Goal: Navigation & Orientation: Go to known website

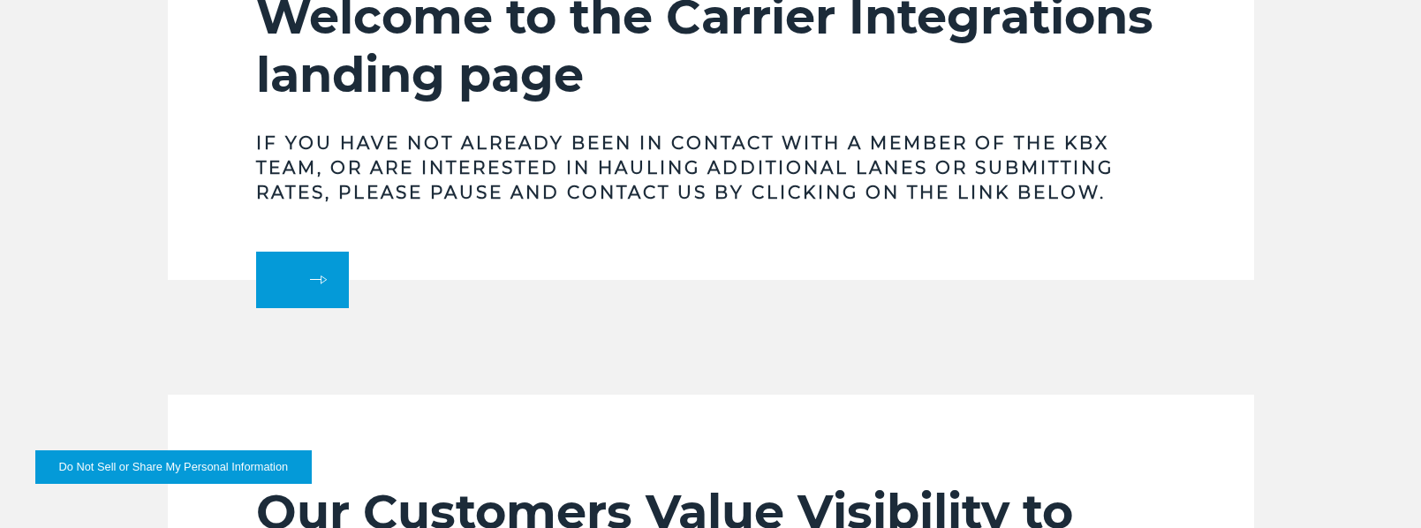
scroll to position [618, 0]
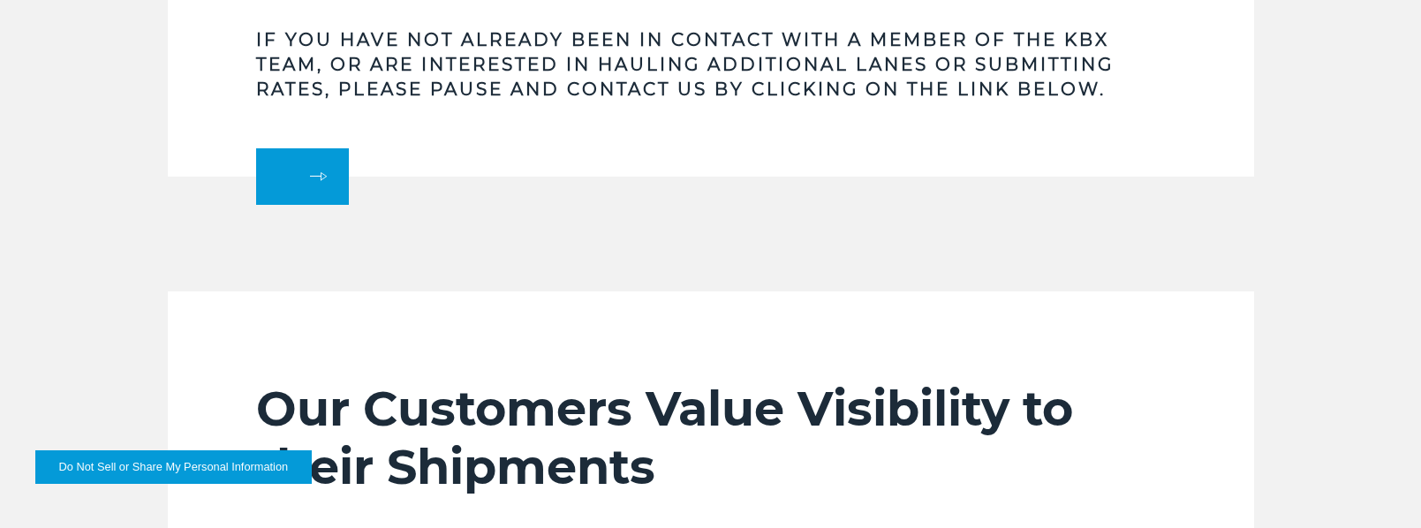
drag, startPoint x: 515, startPoint y: 352, endPoint x: 1331, endPoint y: 170, distance: 836.5
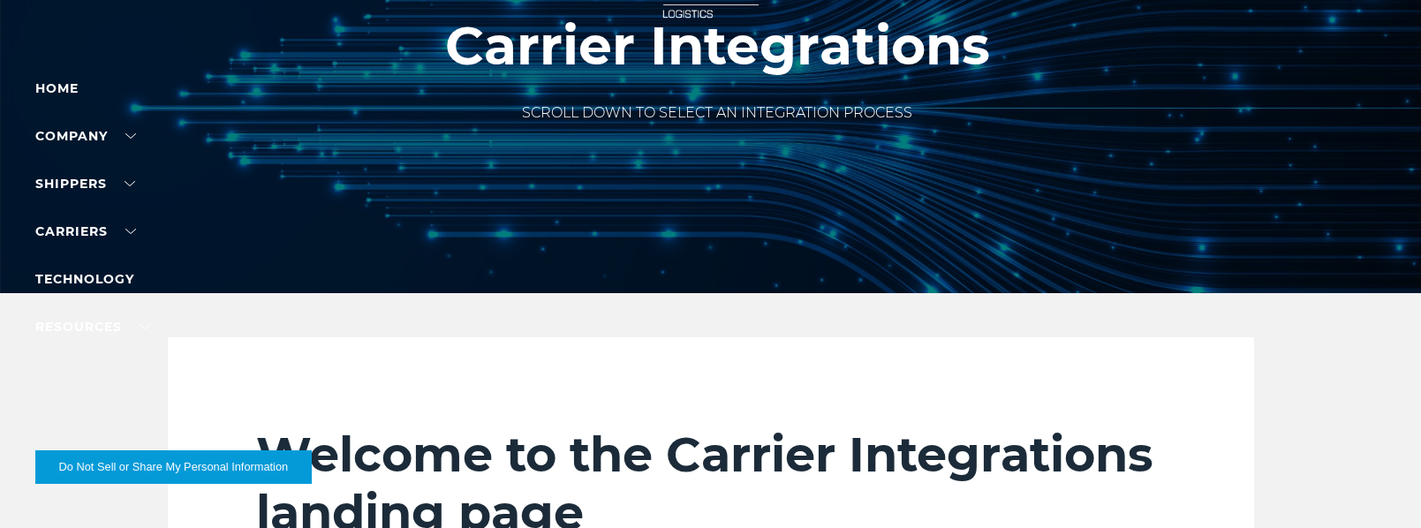
scroll to position [0, 0]
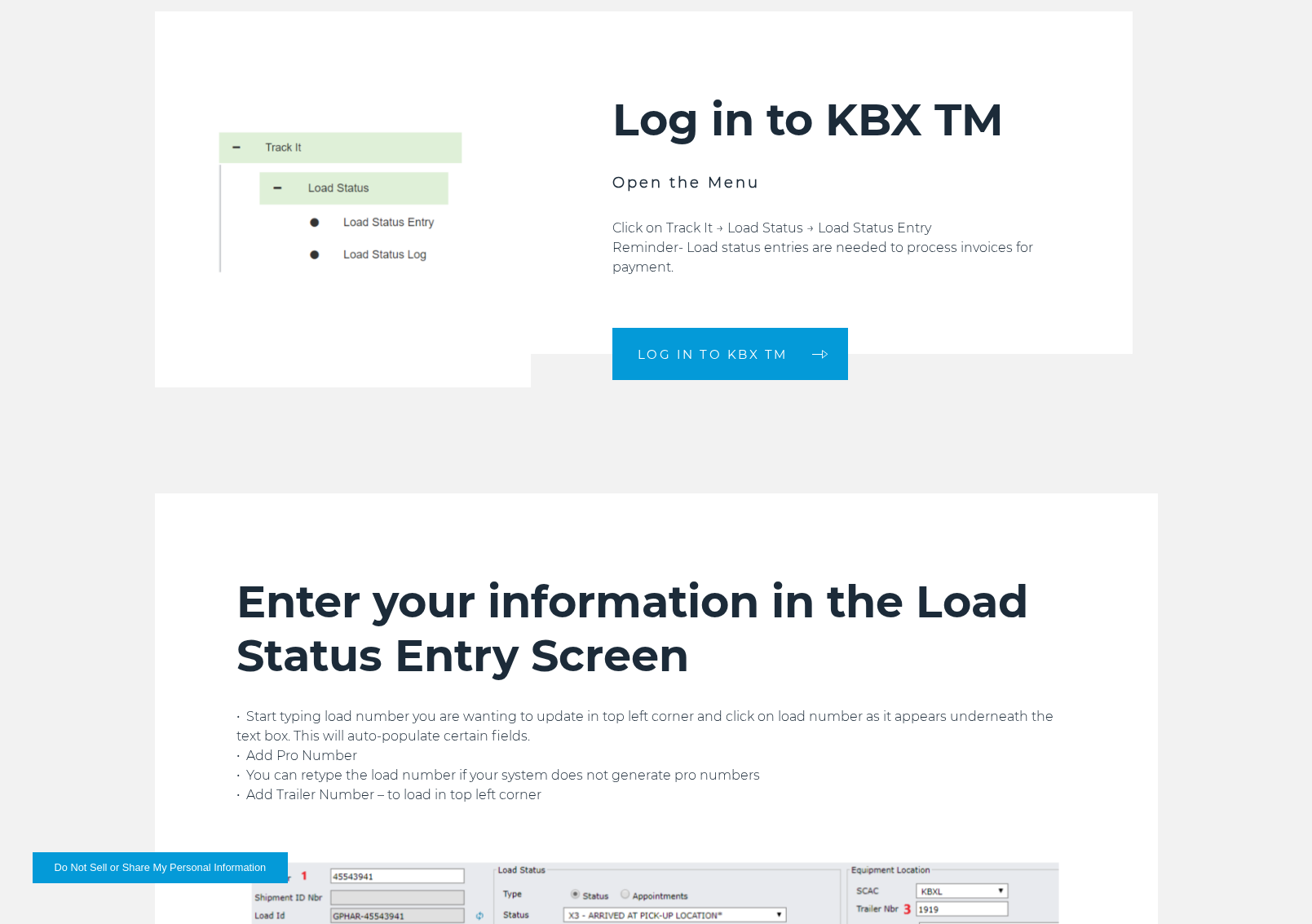
scroll to position [897, 0]
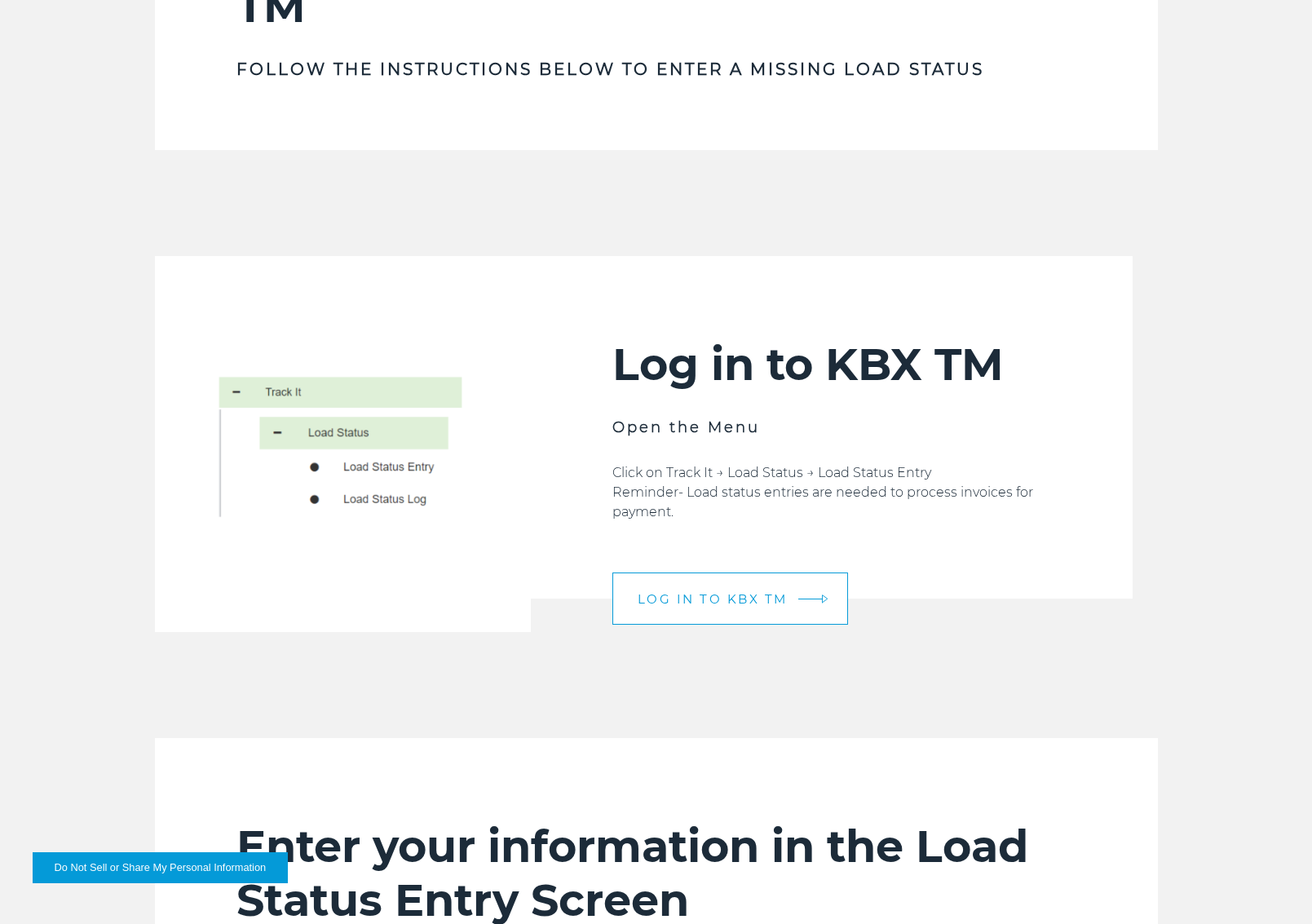
click at [757, 486] on link "LOG IN TO KBX TM" at bounding box center [729, 598] width 235 height 53
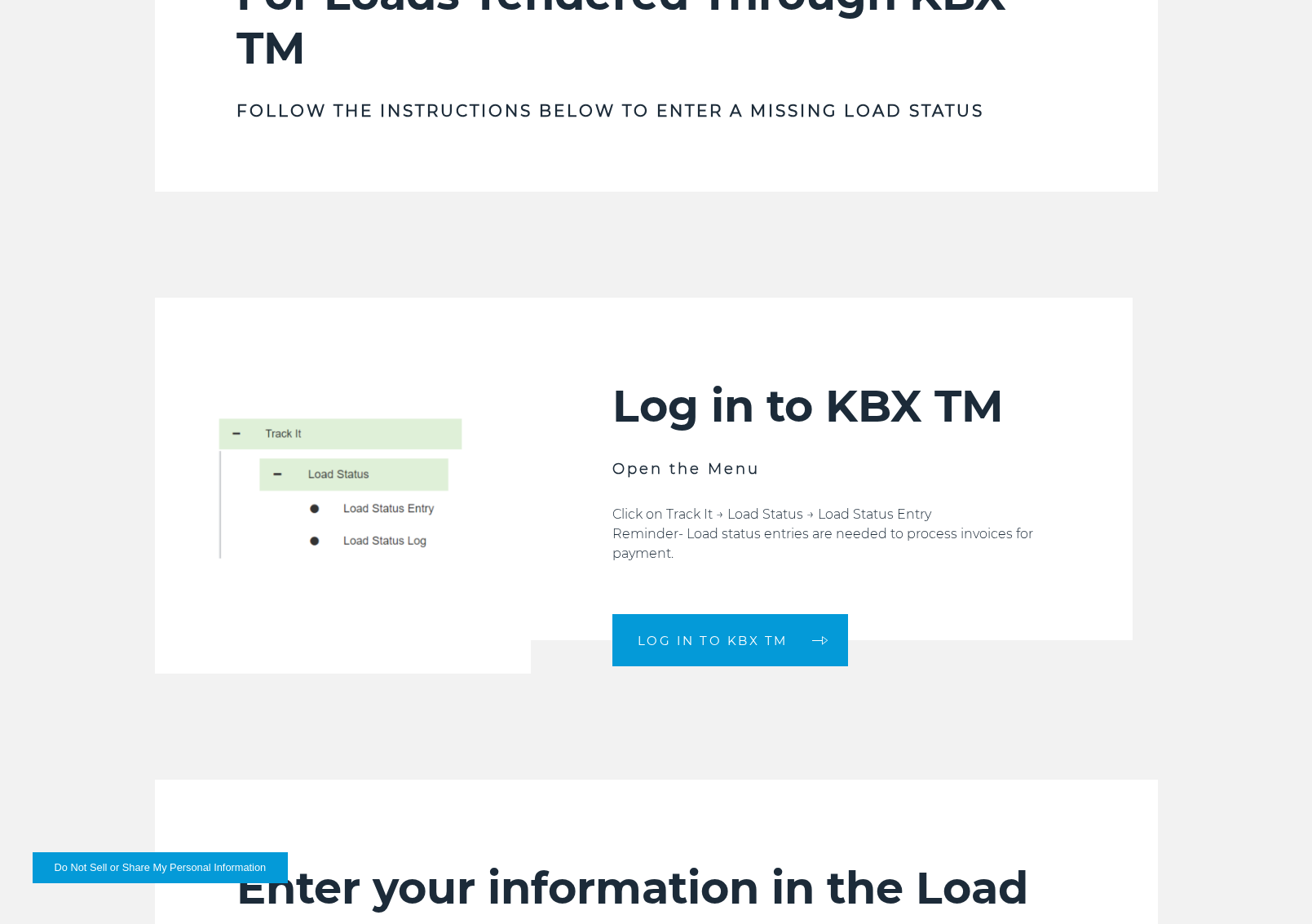
scroll to position [978, 0]
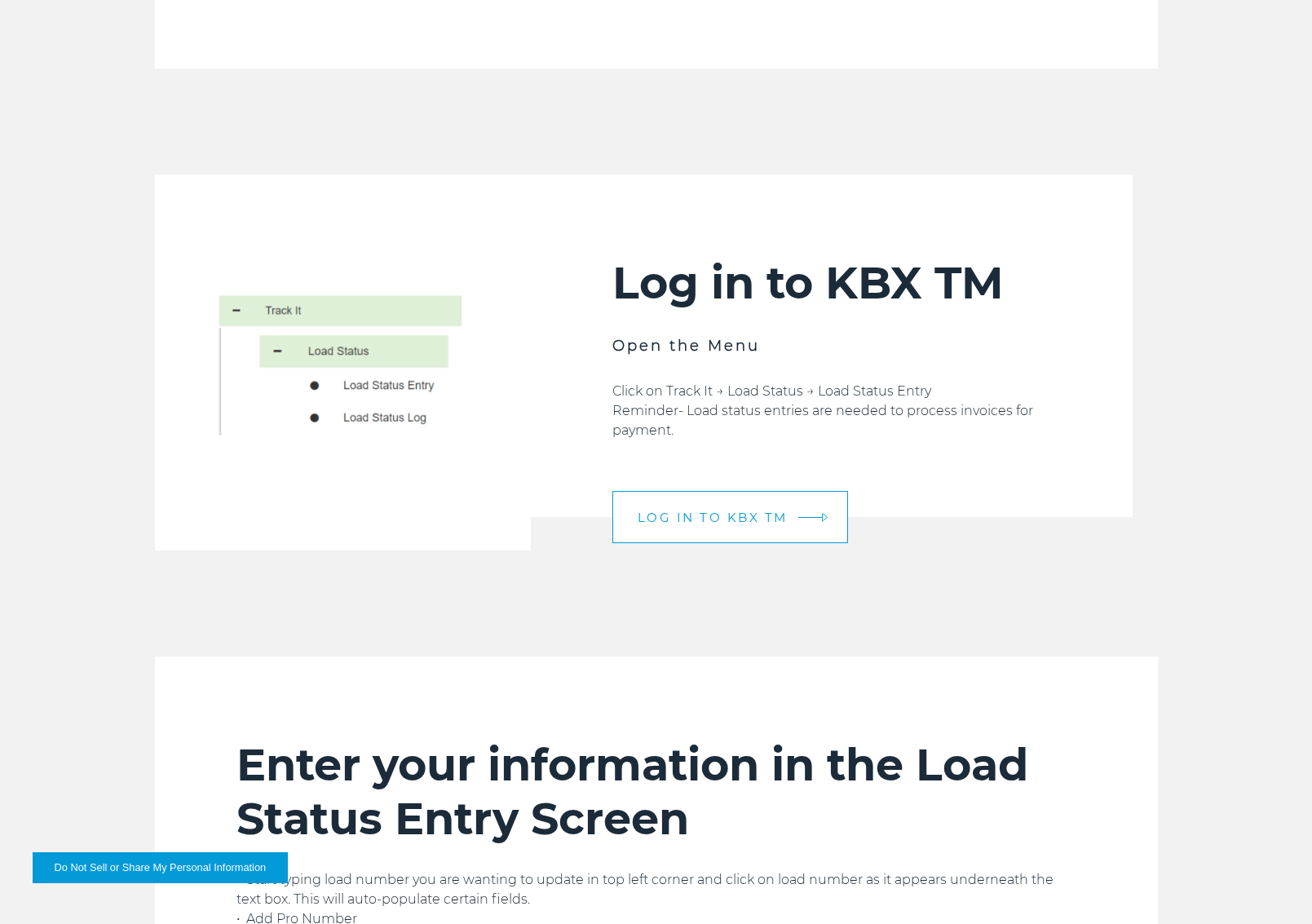
click at [710, 486] on link "LOG IN TO KBX TM" at bounding box center [729, 517] width 235 height 53
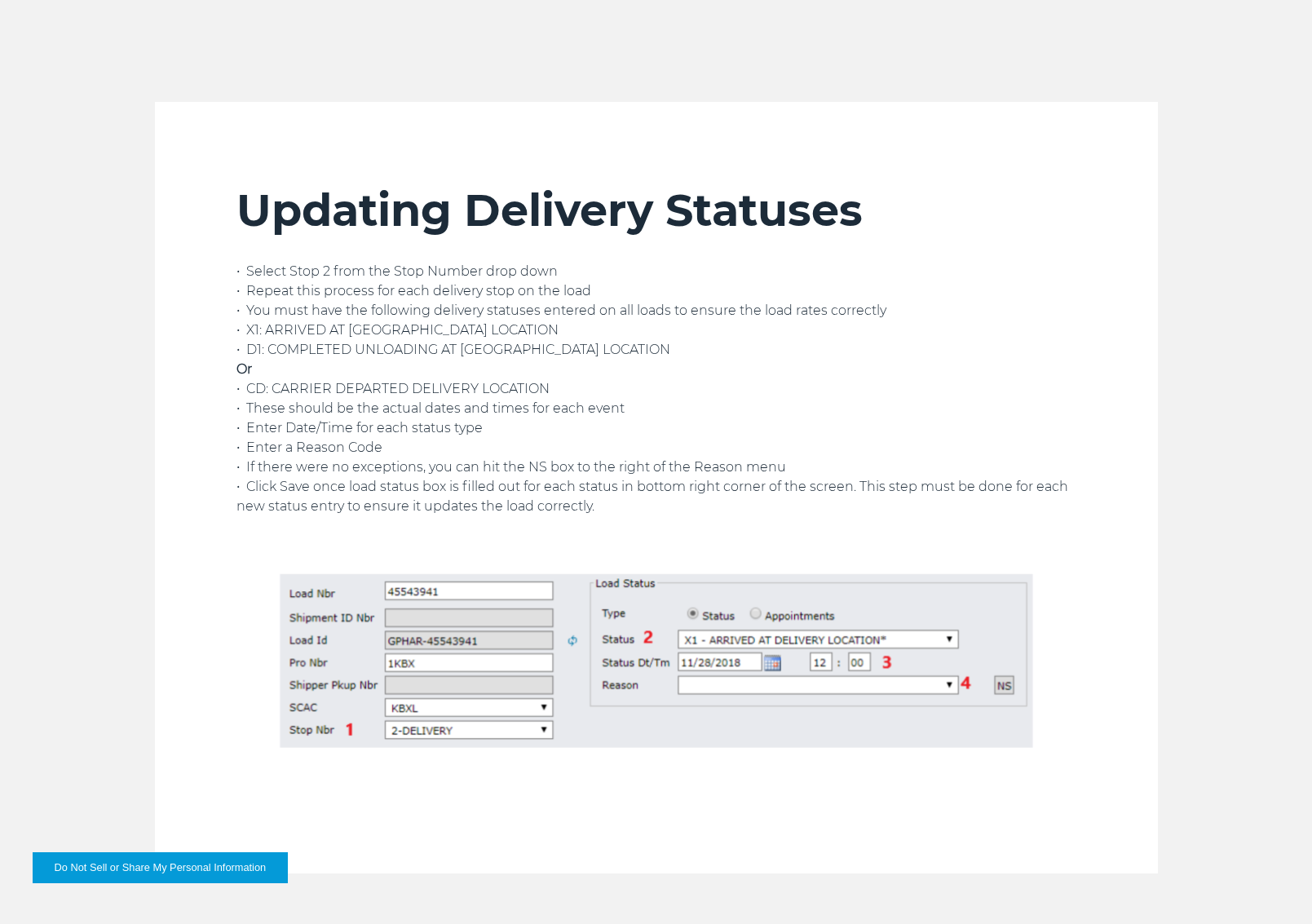
scroll to position [2800, 0]
